Goal: Information Seeking & Learning: Check status

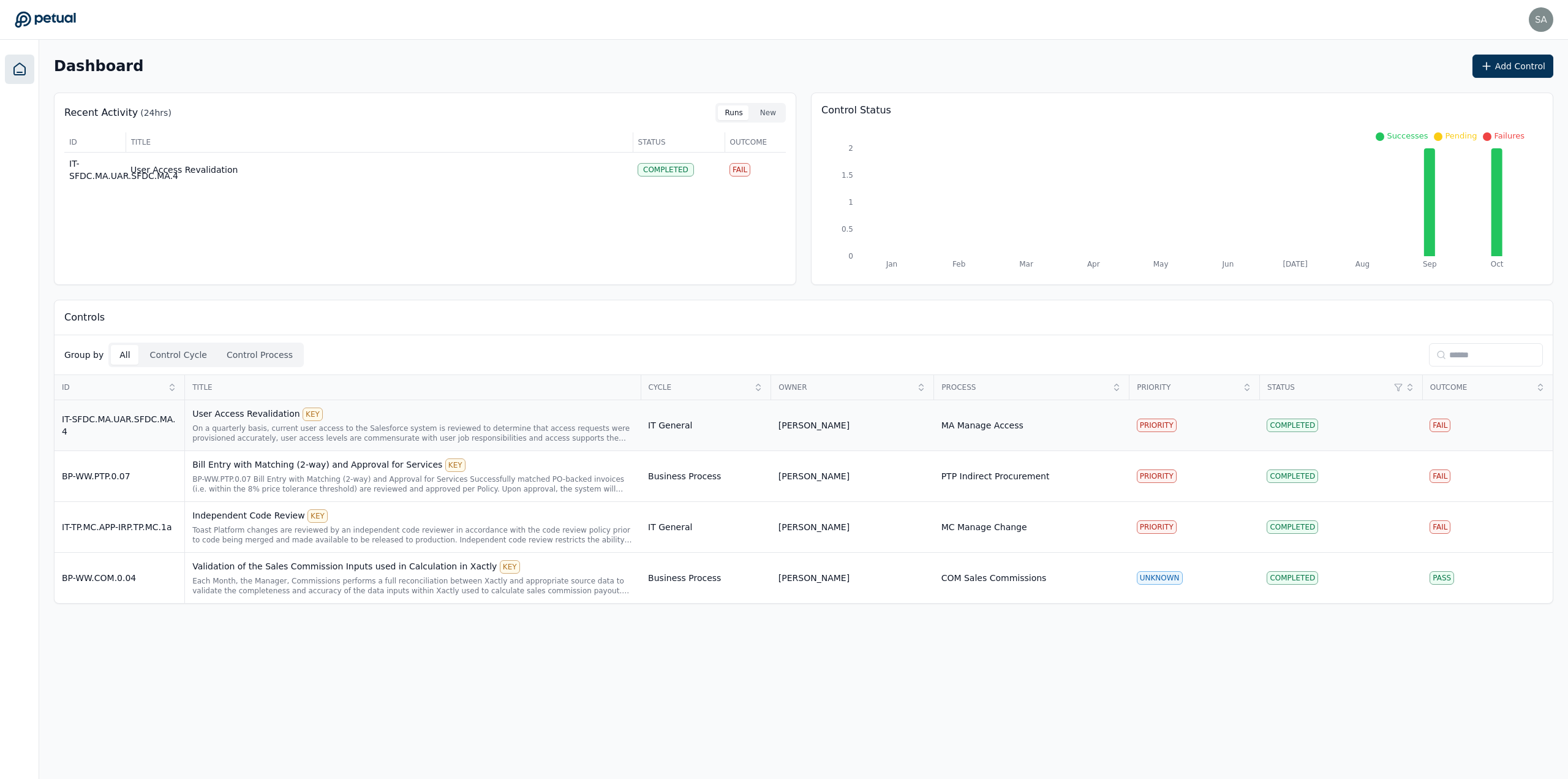
click at [370, 423] on div "User Access Revalidation KEY On a quarterly basis, current user access to the S…" at bounding box center [412, 425] width 441 height 36
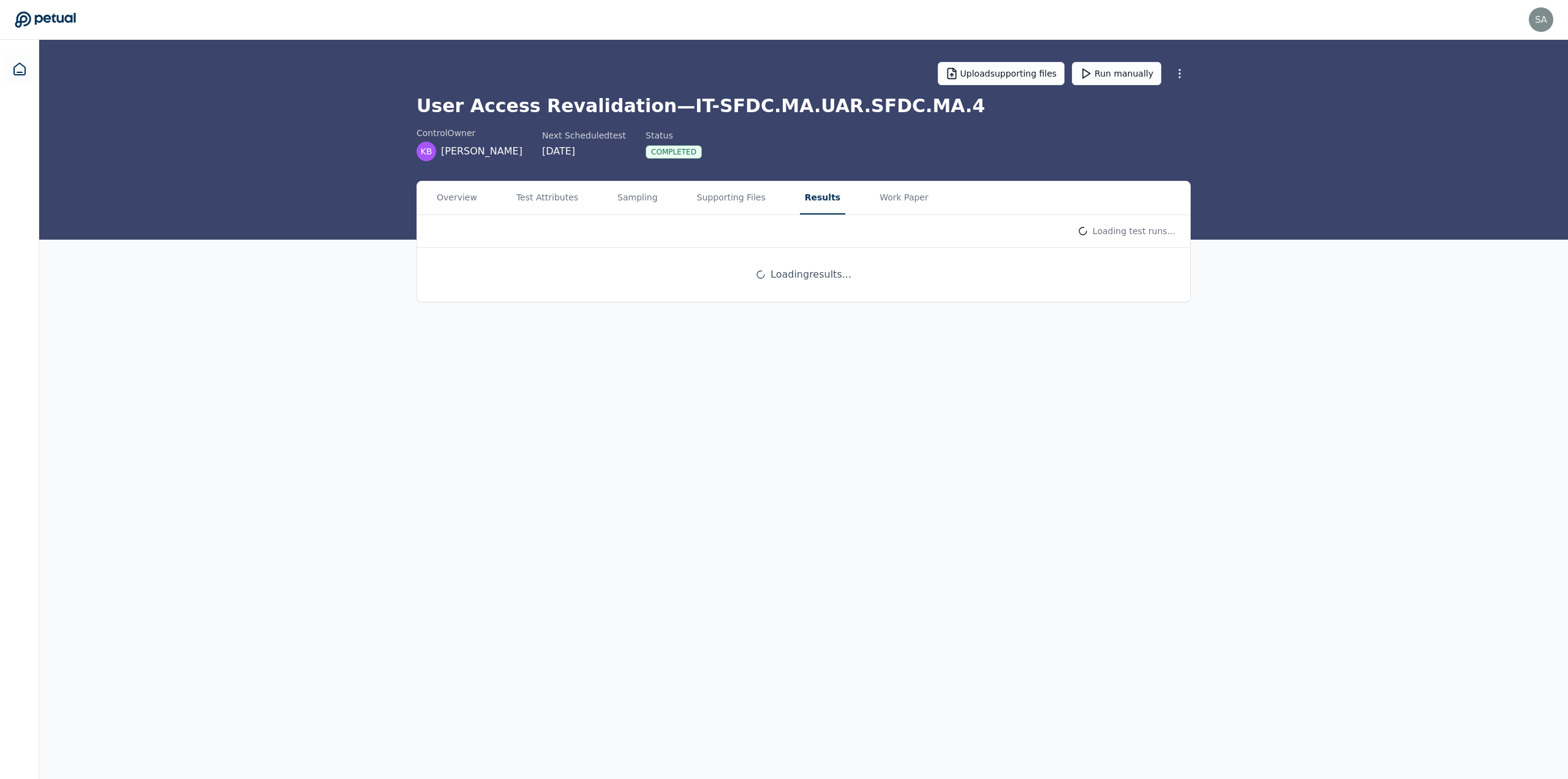
click at [809, 191] on button "Results" at bounding box center [823, 198] width 46 height 33
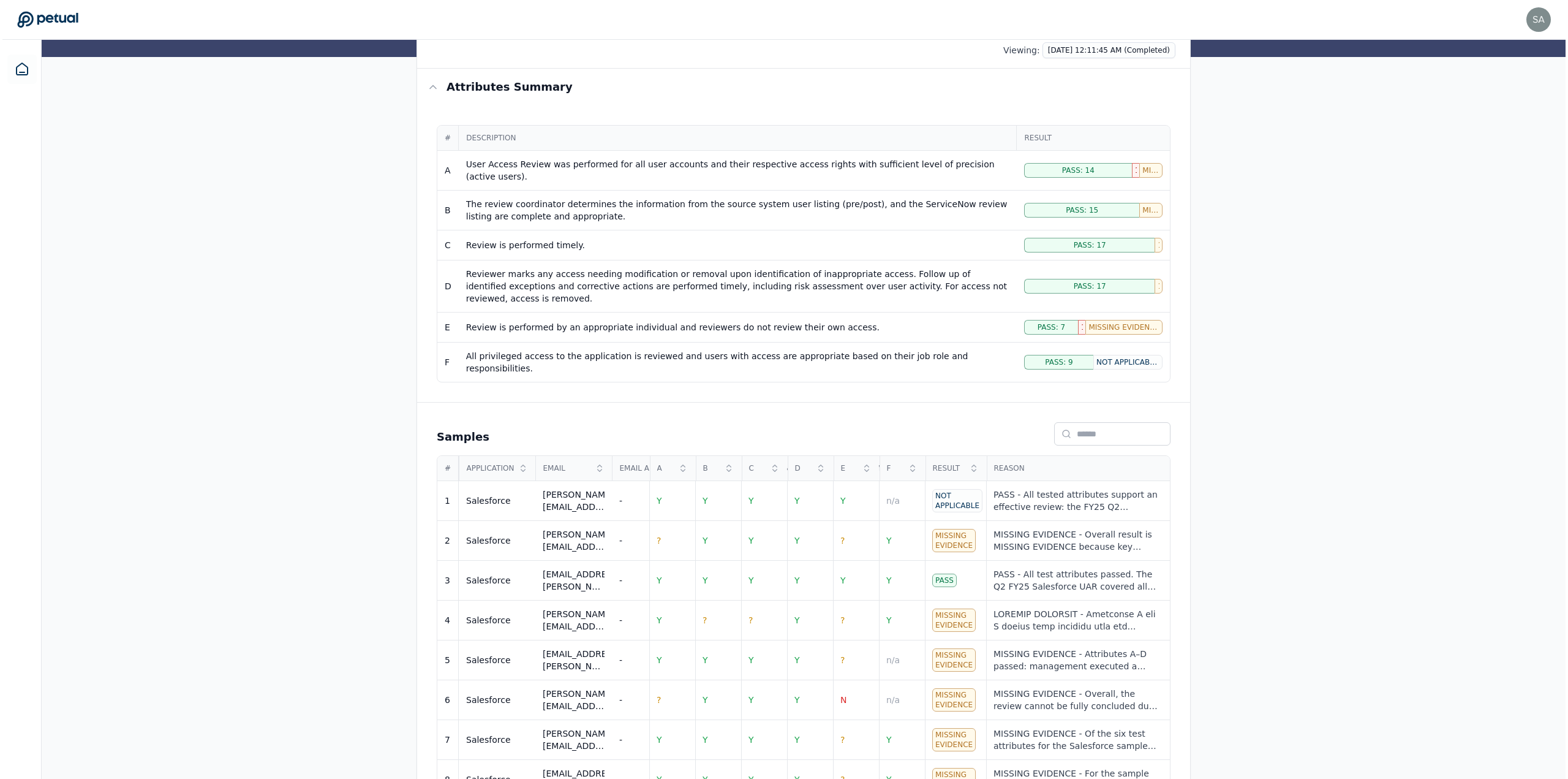
scroll to position [184, 0]
click at [1000, 527] on div "MISSING EVIDENCE - Overall result is MISSING EVIDENCE because key evidence gaps…" at bounding box center [1075, 539] width 169 height 24
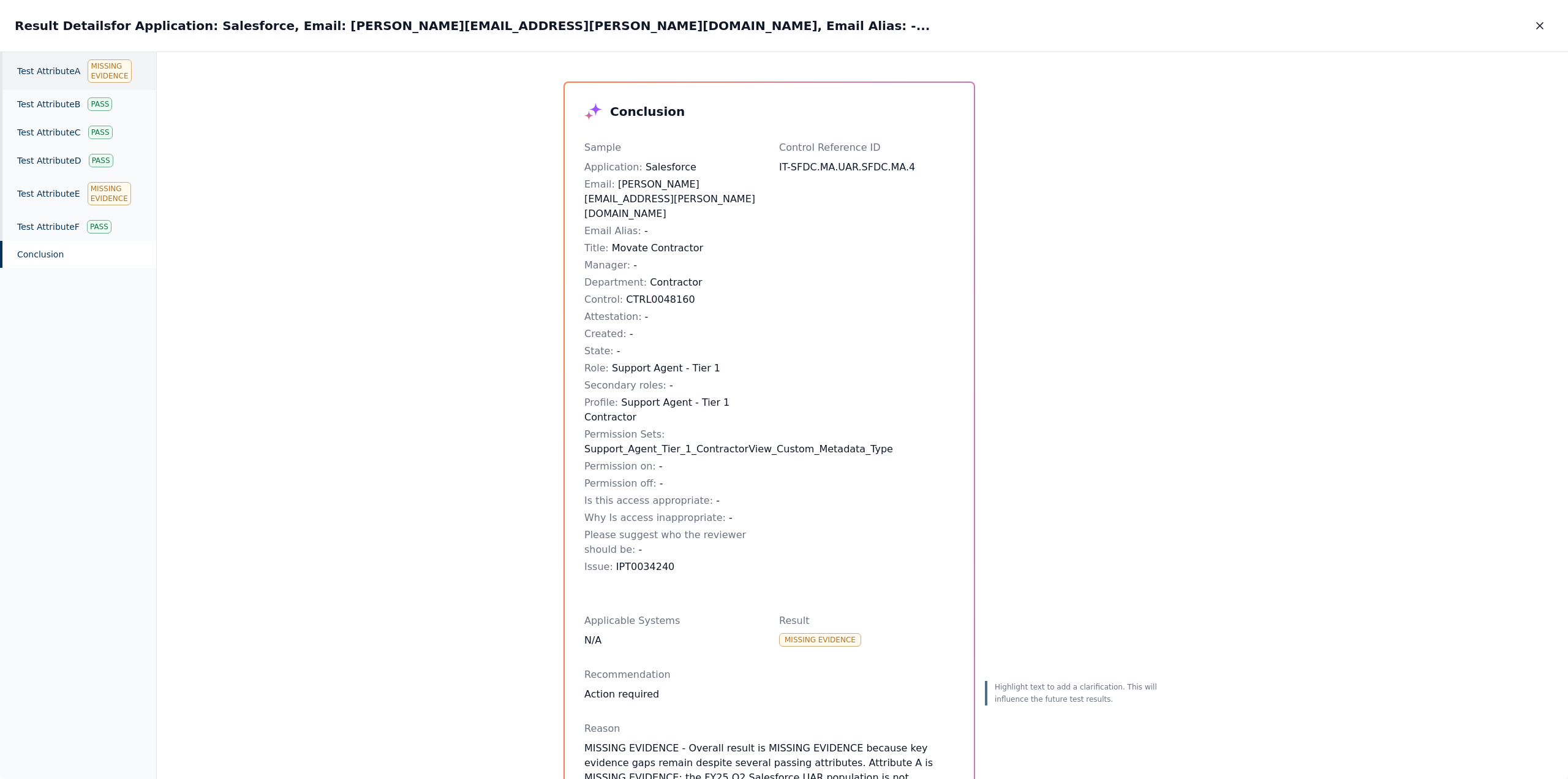
click at [55, 71] on div "Test Attribute A Missing Evidence" at bounding box center [78, 71] width 156 height 38
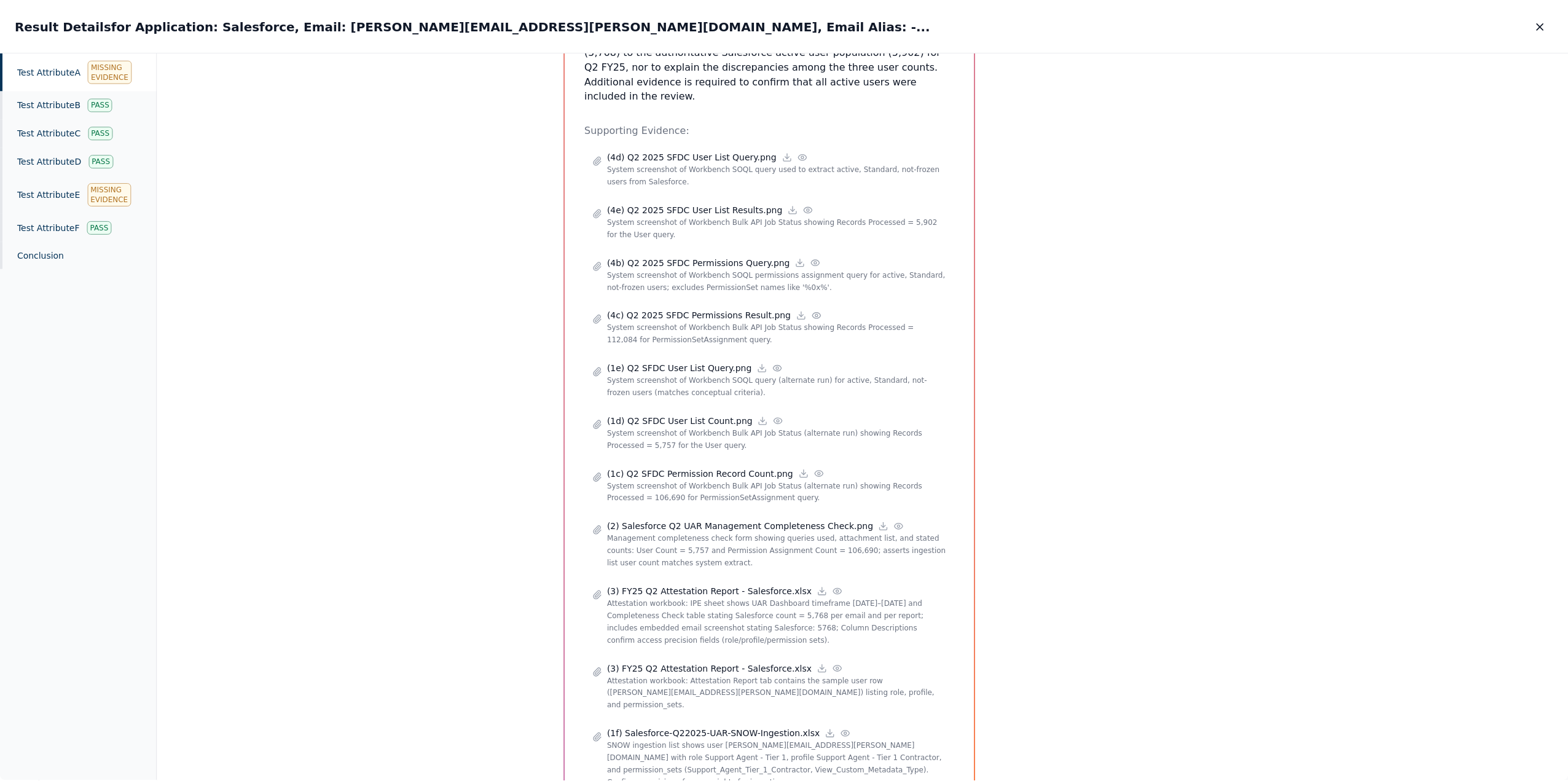
scroll to position [53, 0]
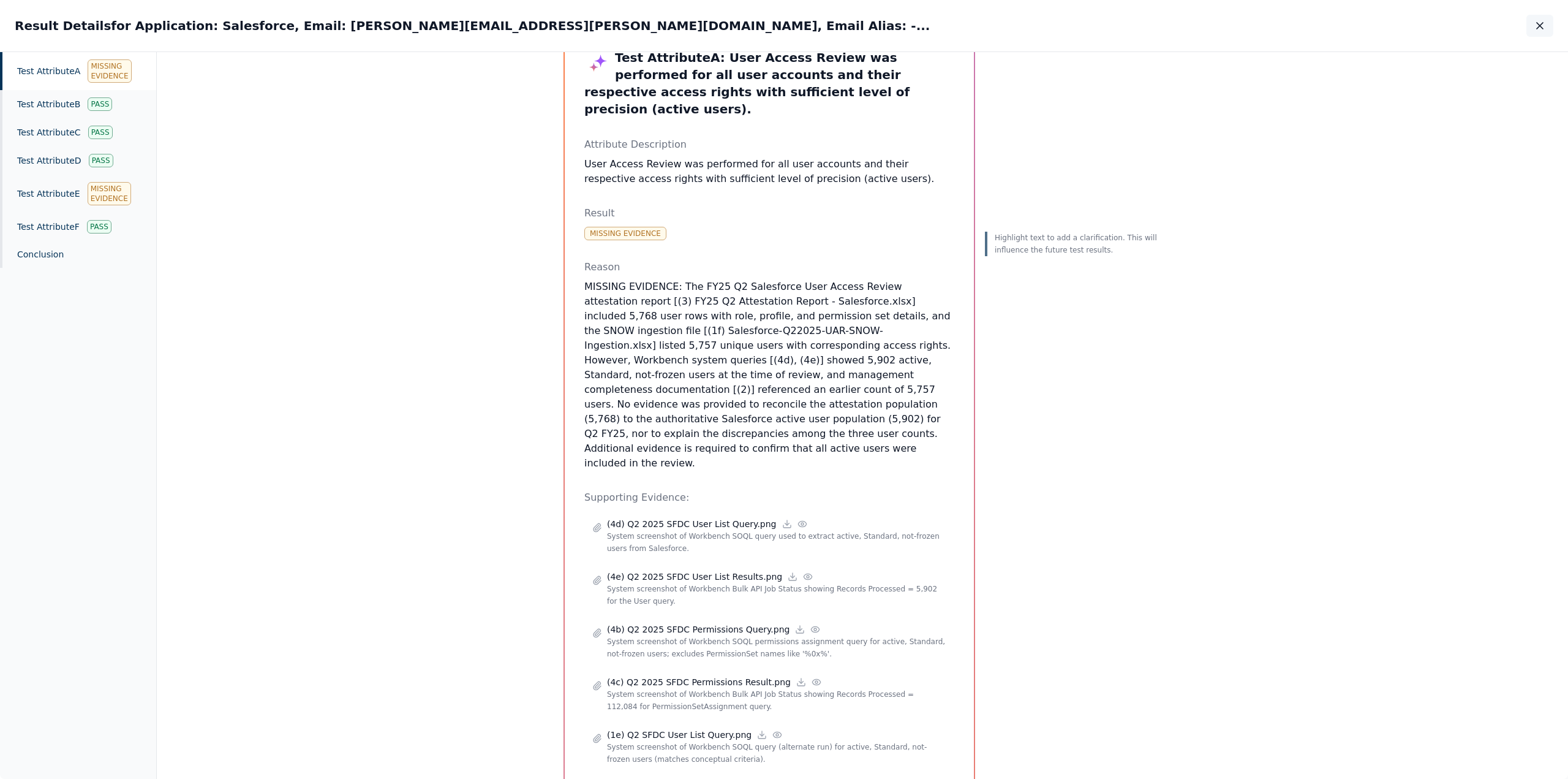
click at [1537, 28] on icon "button" at bounding box center [1540, 26] width 6 height 6
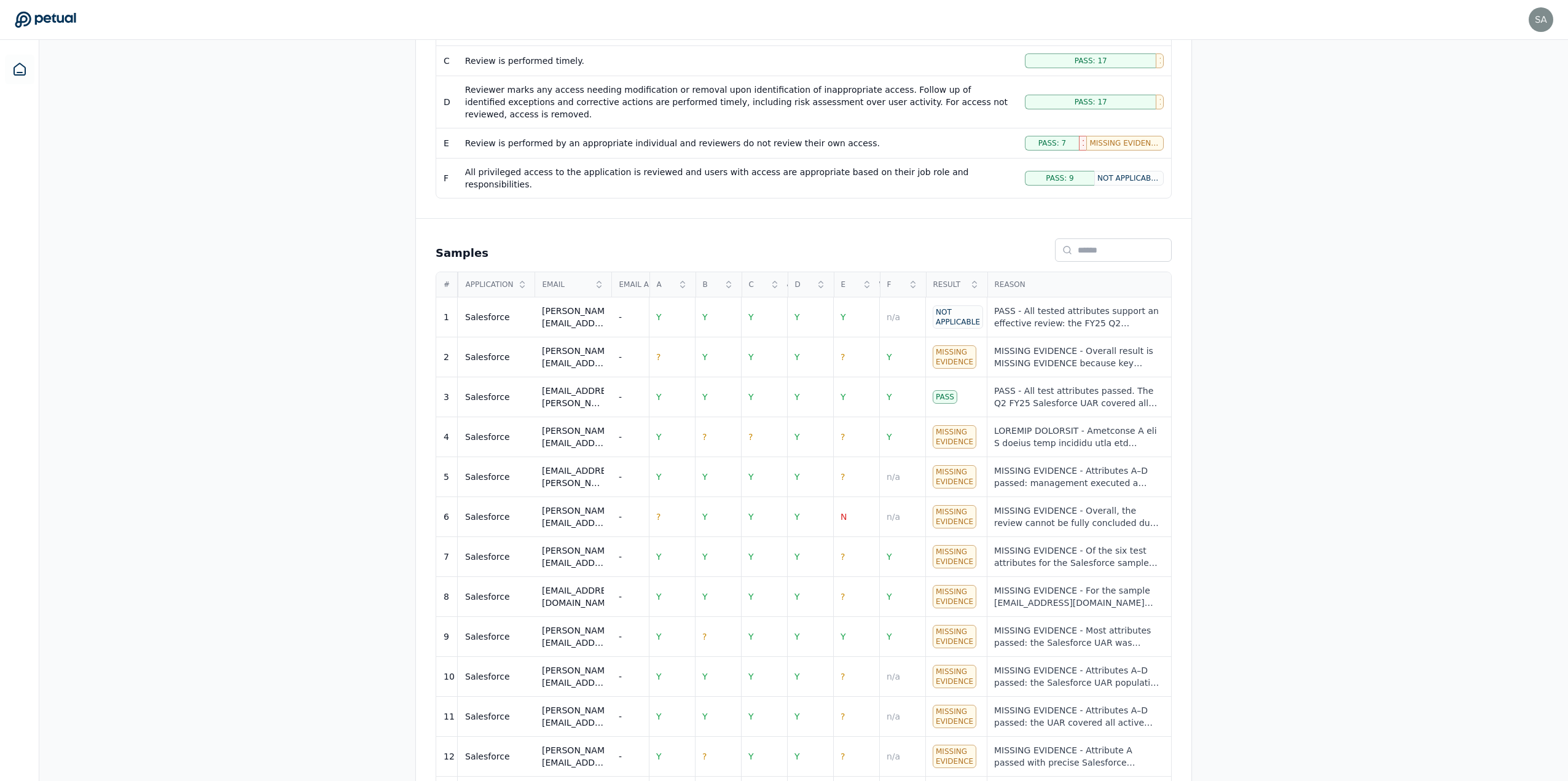
scroll to position [368, 0]
click at [1056, 304] on div "PASS - All tested attributes support an effective review: the FY25 Q2 Salesforc…" at bounding box center [1079, 317] width 170 height 24
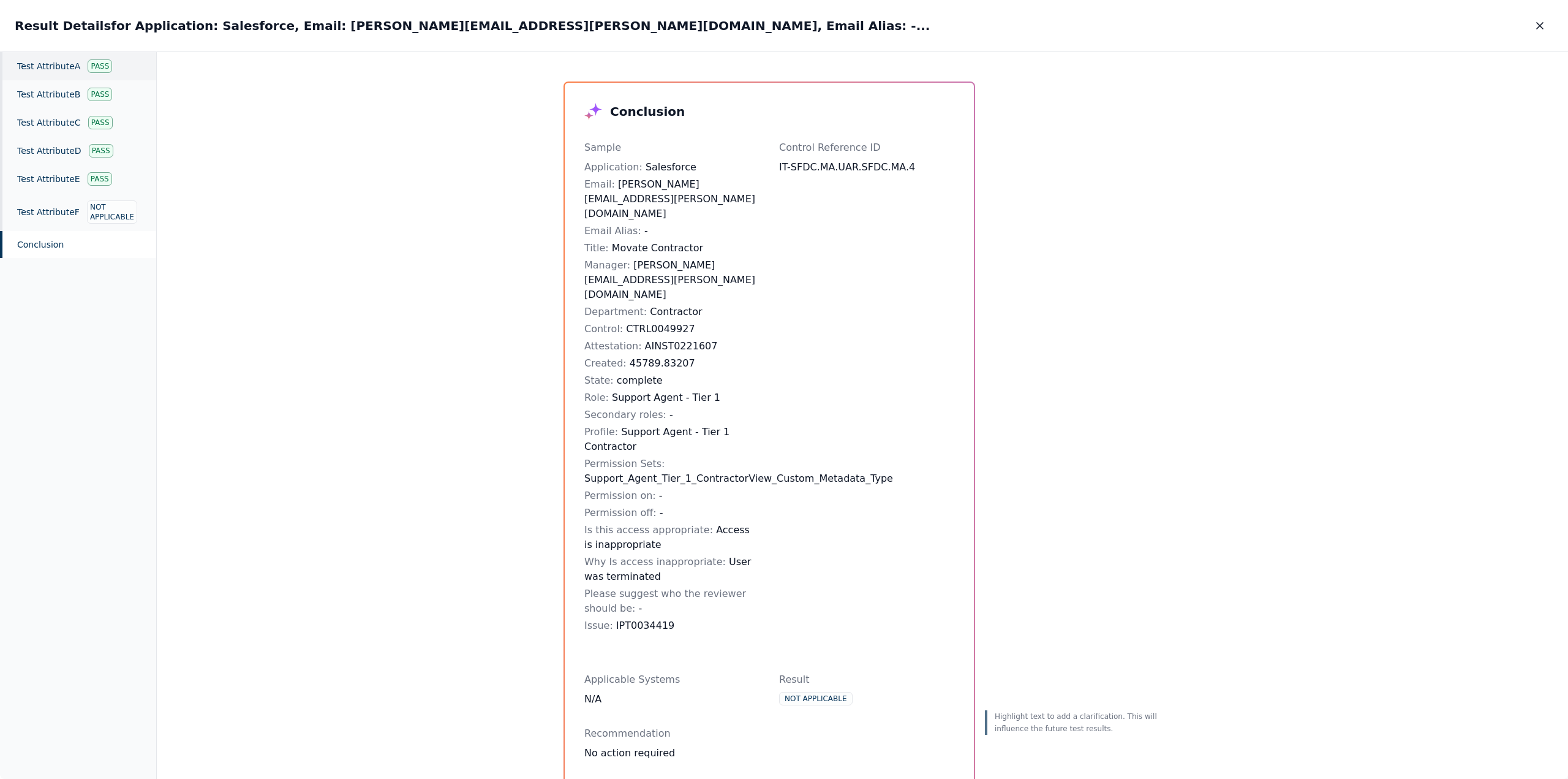
click at [55, 71] on div "Test Attribute A Pass" at bounding box center [78, 66] width 156 height 28
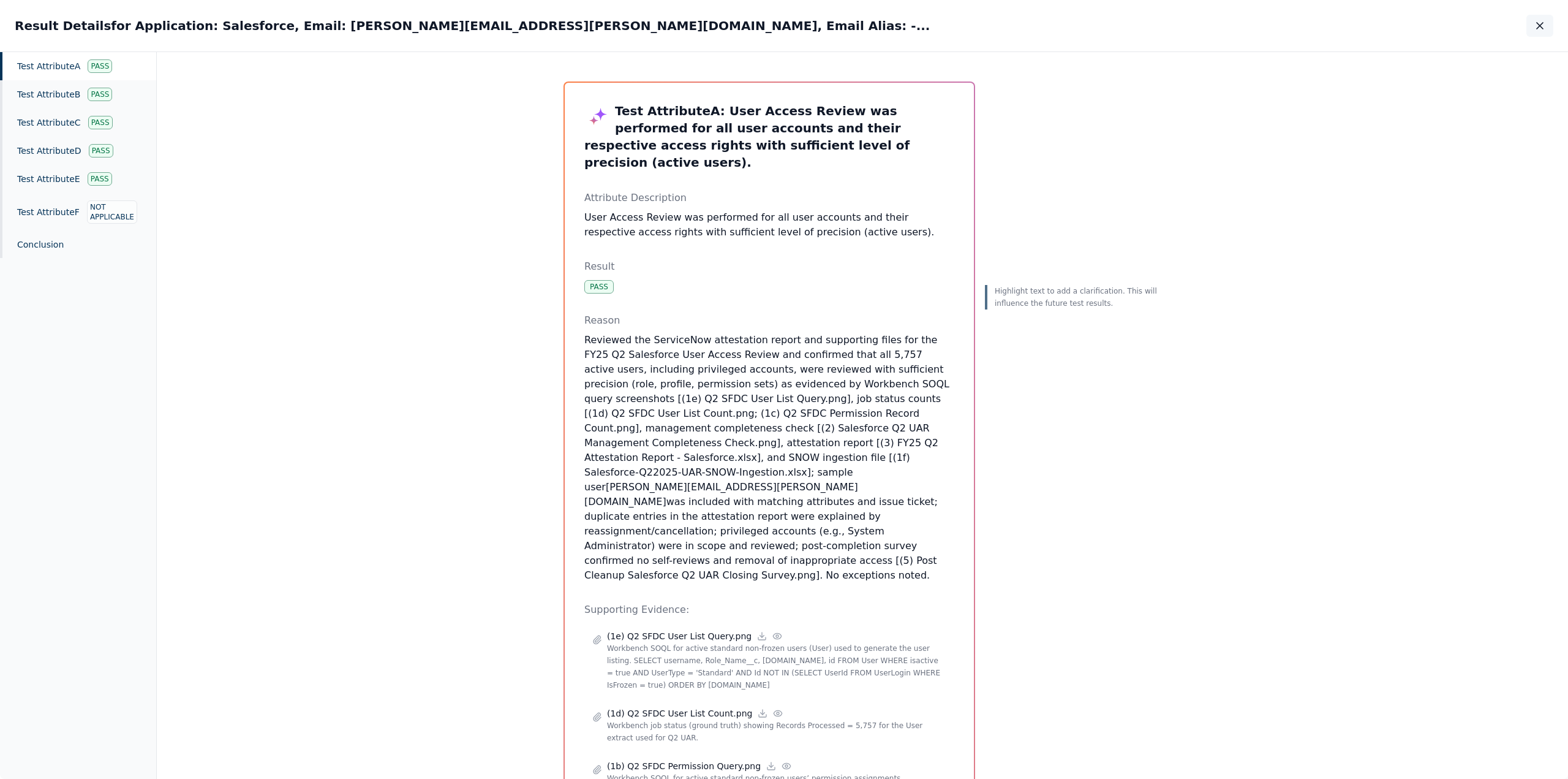
click at [1540, 30] on icon "button" at bounding box center [1540, 26] width 12 height 12
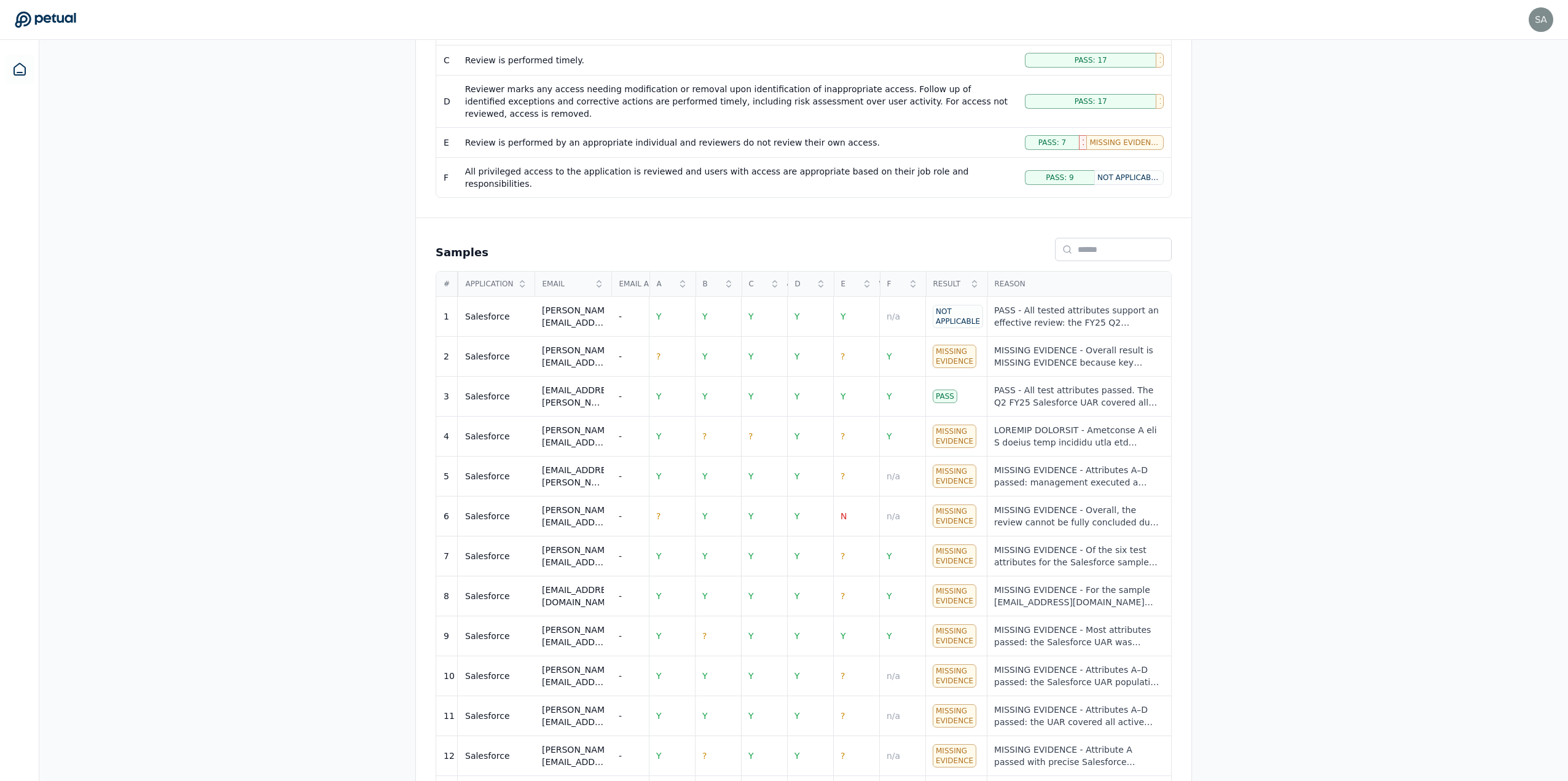
click at [1378, 274] on div "Overview Test Attributes Sampling Supporting Files Results Work Paper Viewing: …" at bounding box center [804, 424] width 1528 height 1223
